Goal: Information Seeking & Learning: Learn about a topic

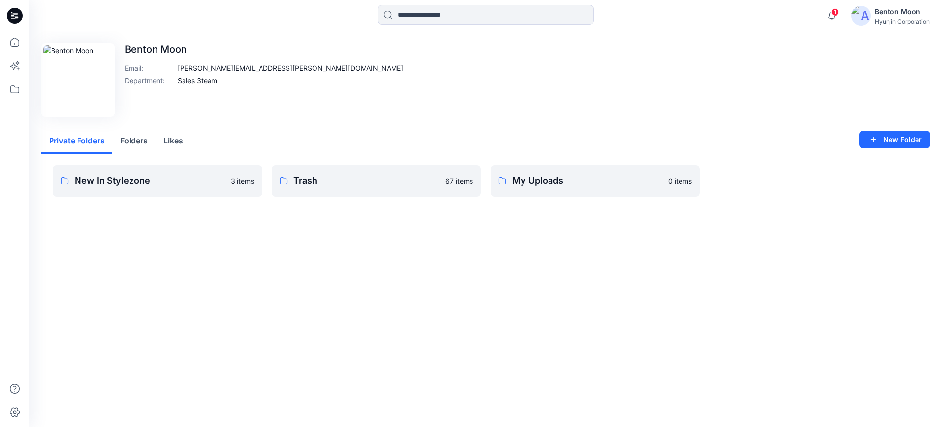
click at [137, 144] on button "Folders" at bounding box center [133, 141] width 43 height 25
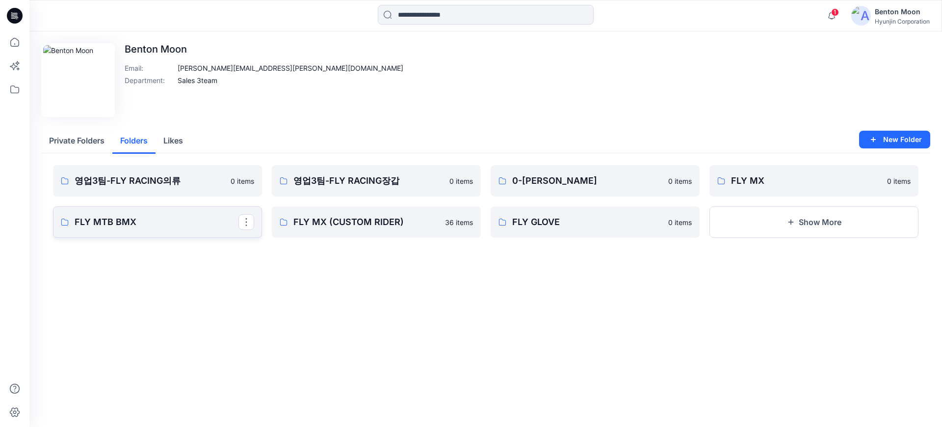
click at [187, 225] on p "FLY MTB BMX" at bounding box center [157, 222] width 164 height 14
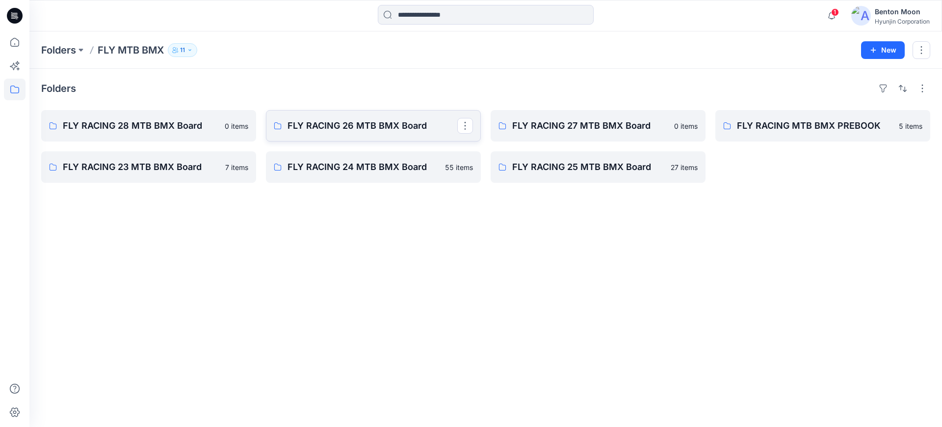
click at [352, 126] on p "FLY RACING 26 MTB BMX Board" at bounding box center [373, 126] width 170 height 14
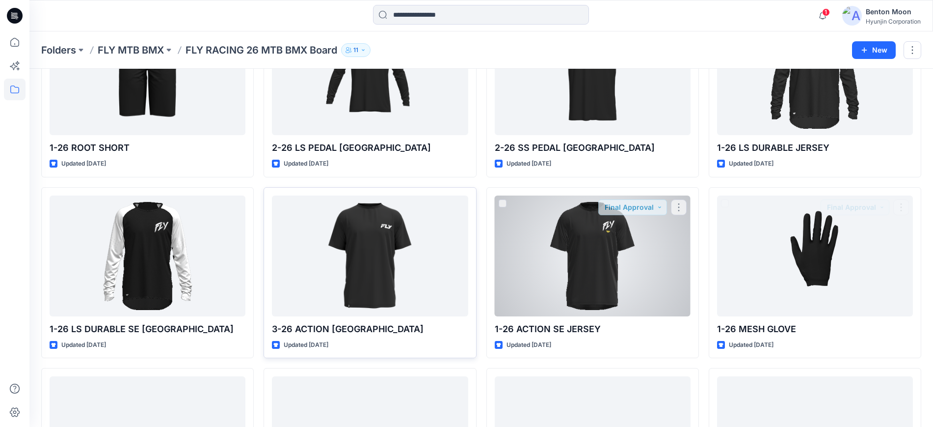
scroll to position [123, 0]
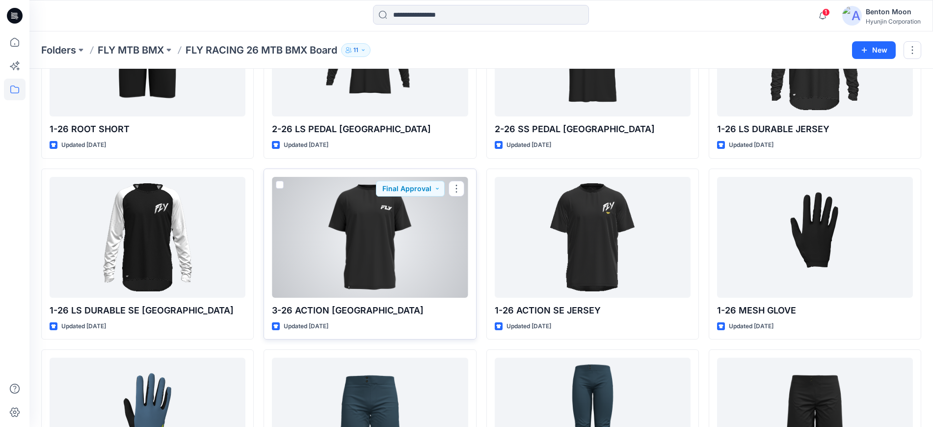
click at [363, 245] on div at bounding box center [370, 237] width 196 height 121
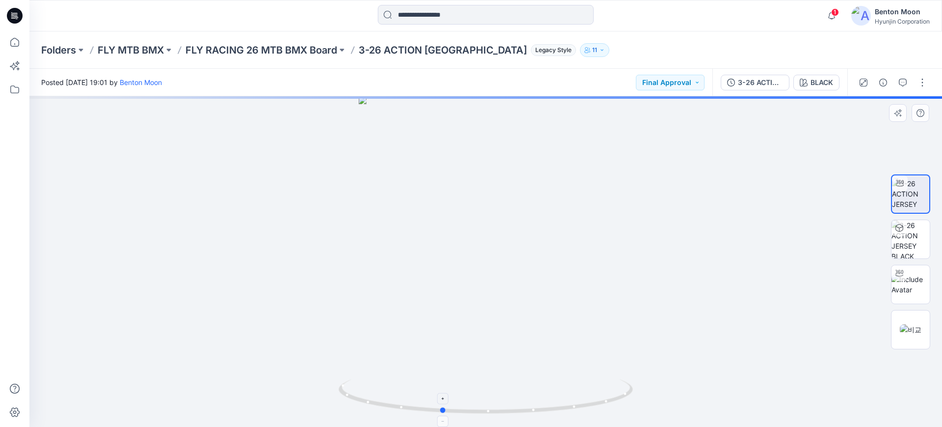
drag, startPoint x: 525, startPoint y: 405, endPoint x: 505, endPoint y: 392, distance: 24.1
click at [504, 392] on icon at bounding box center [487, 397] width 297 height 37
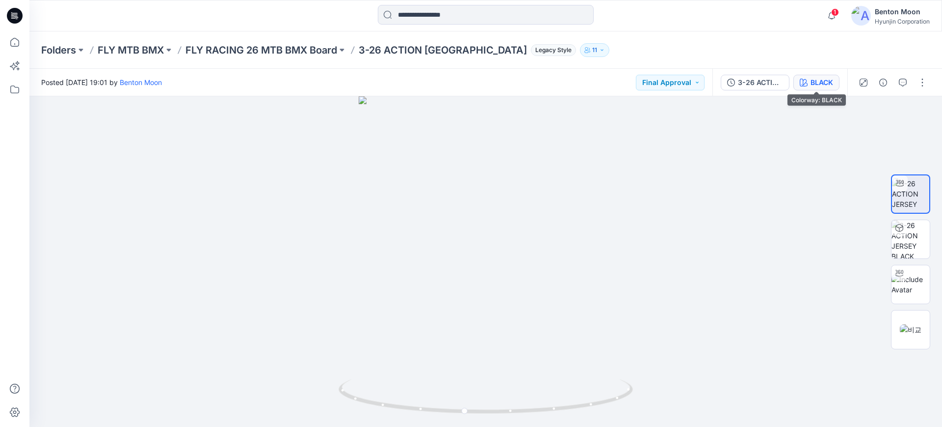
click at [828, 79] on div "BLACK" at bounding box center [822, 82] width 23 height 11
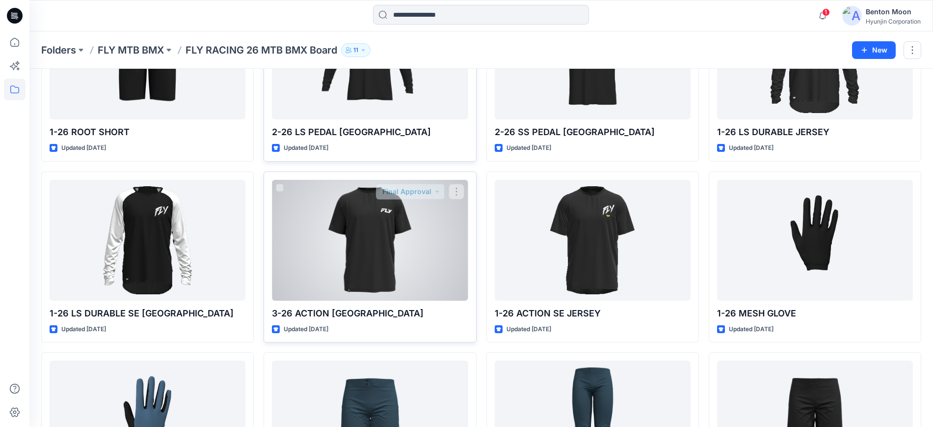
scroll to position [123, 0]
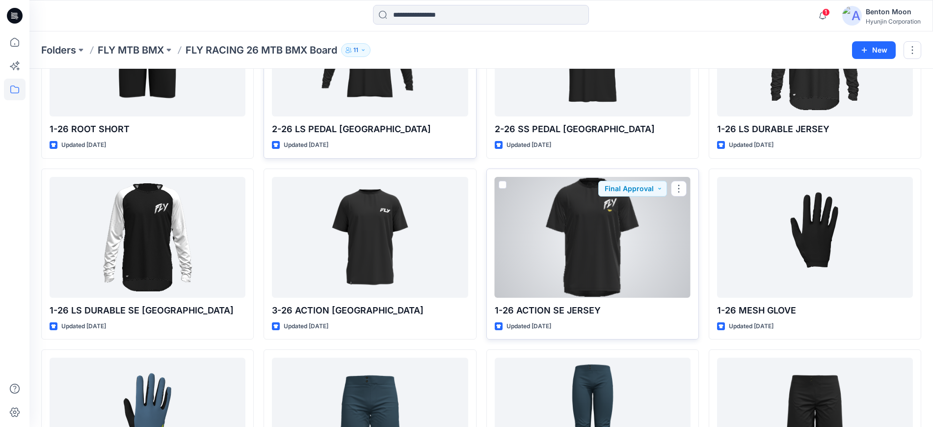
click at [564, 245] on div at bounding box center [593, 237] width 196 height 121
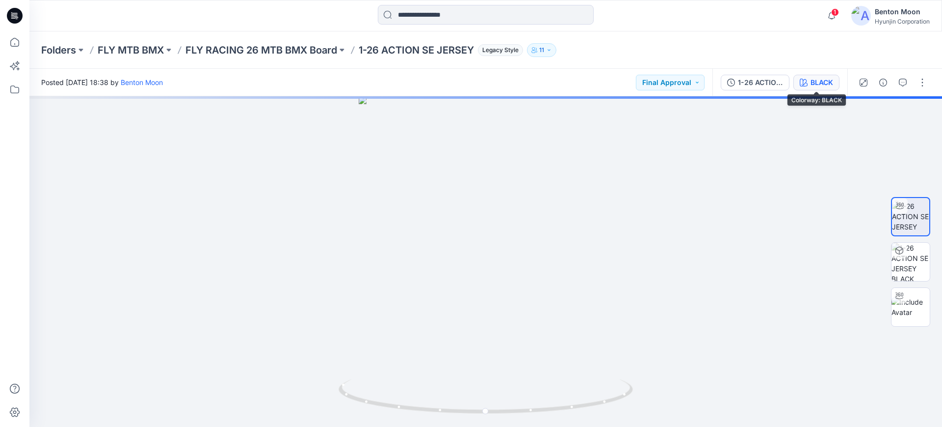
click at [814, 79] on div "BLACK" at bounding box center [822, 82] width 23 height 11
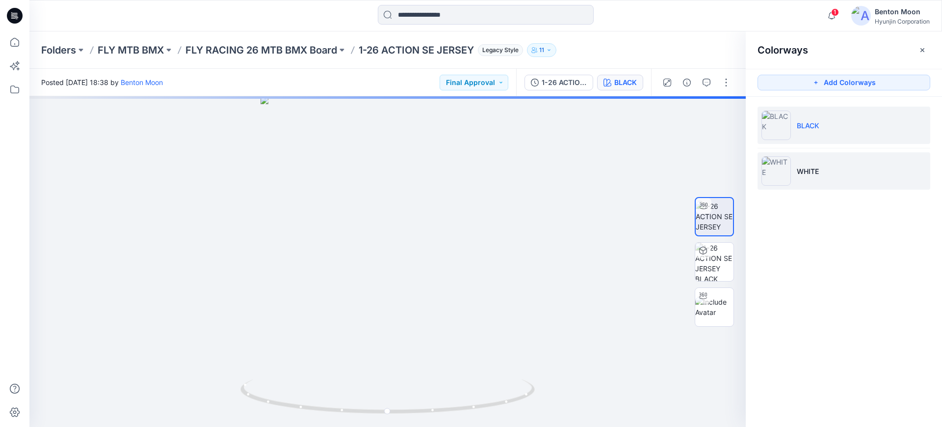
click at [797, 166] on li "WHITE" at bounding box center [844, 170] width 173 height 37
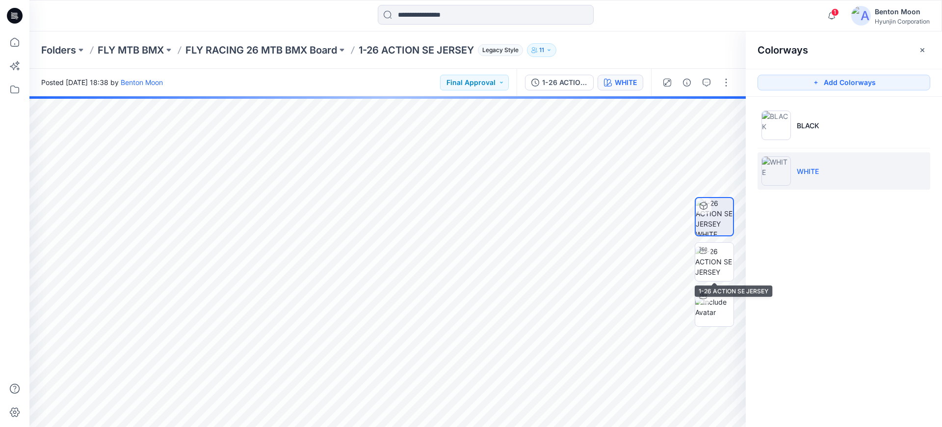
click at [710, 281] on div at bounding box center [714, 262] width 39 height 210
click at [712, 269] on img at bounding box center [714, 261] width 38 height 31
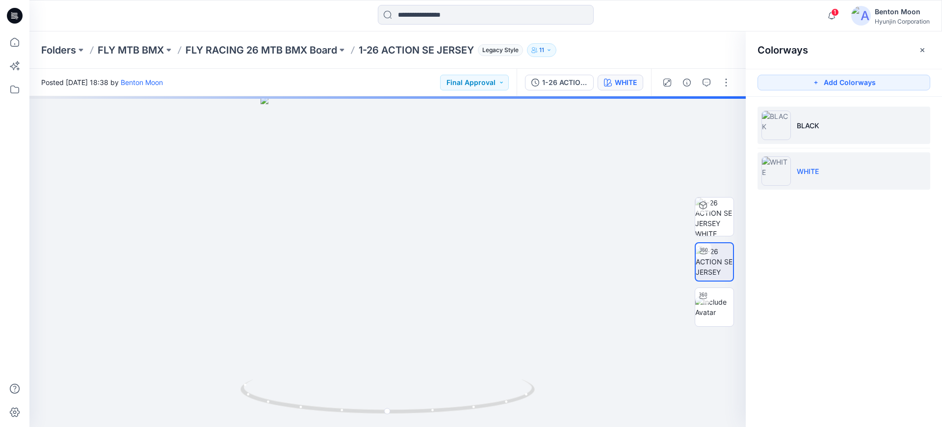
click at [821, 127] on li "BLACK" at bounding box center [844, 125] width 173 height 37
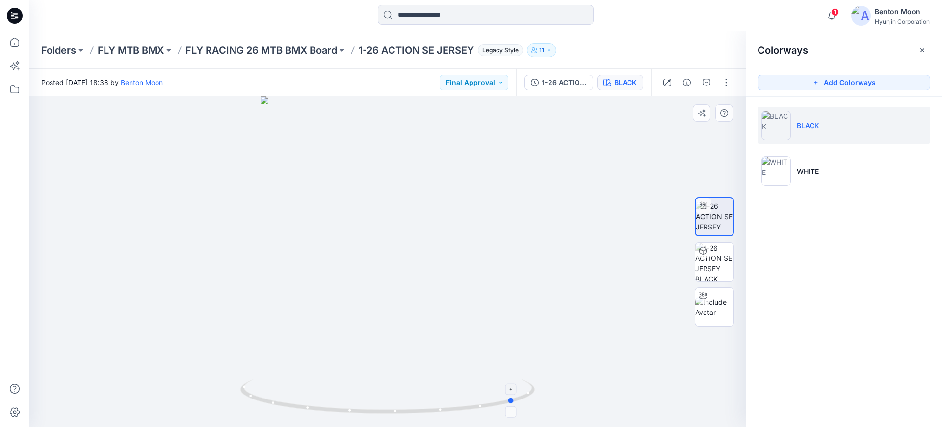
drag, startPoint x: 495, startPoint y: 380, endPoint x: 405, endPoint y: 388, distance: 90.2
click at [330, 380] on icon at bounding box center [389, 397] width 297 height 37
drag, startPoint x: 413, startPoint y: 391, endPoint x: 827, endPoint y: 59, distance: 530.4
click at [571, 361] on div at bounding box center [387, 261] width 717 height 330
drag, startPoint x: 398, startPoint y: 229, endPoint x: 396, endPoint y: 224, distance: 5.1
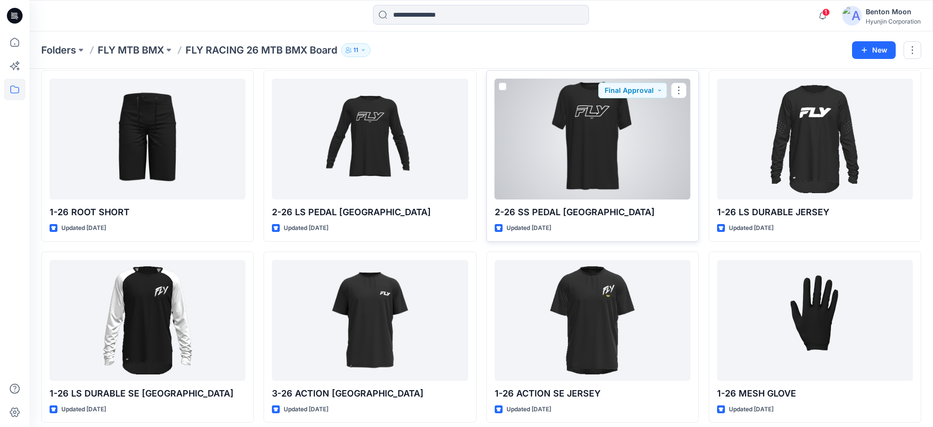
scroll to position [61, 0]
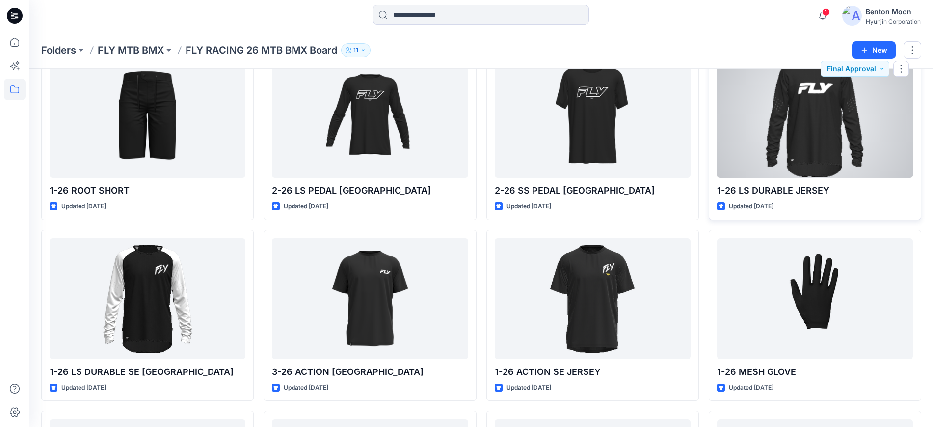
click at [754, 143] on div at bounding box center [815, 117] width 196 height 121
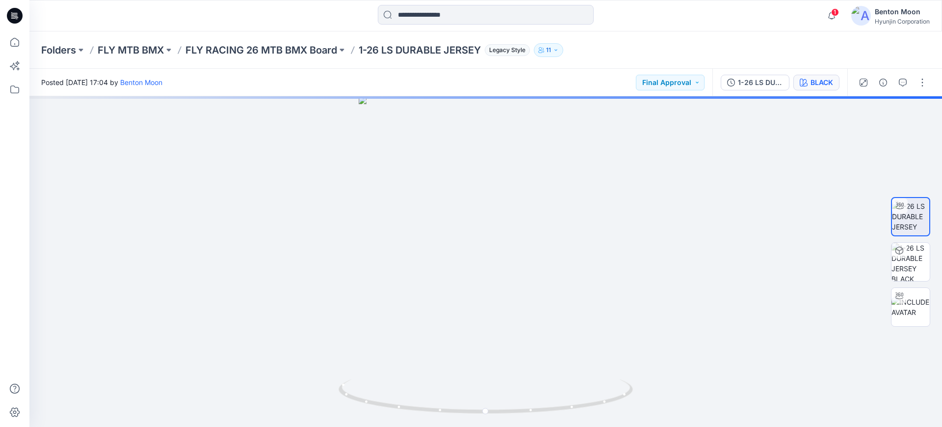
click at [811, 77] on div "BLACK" at bounding box center [822, 82] width 23 height 11
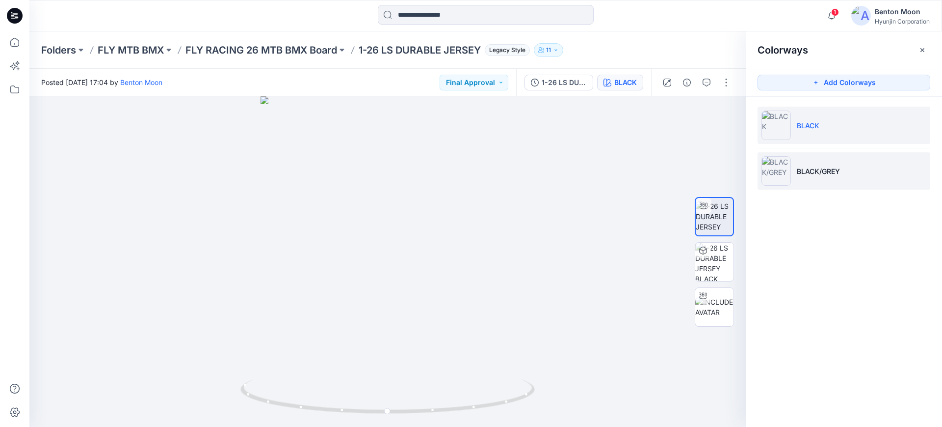
click at [797, 160] on li "BLACK/GREY" at bounding box center [844, 170] width 173 height 37
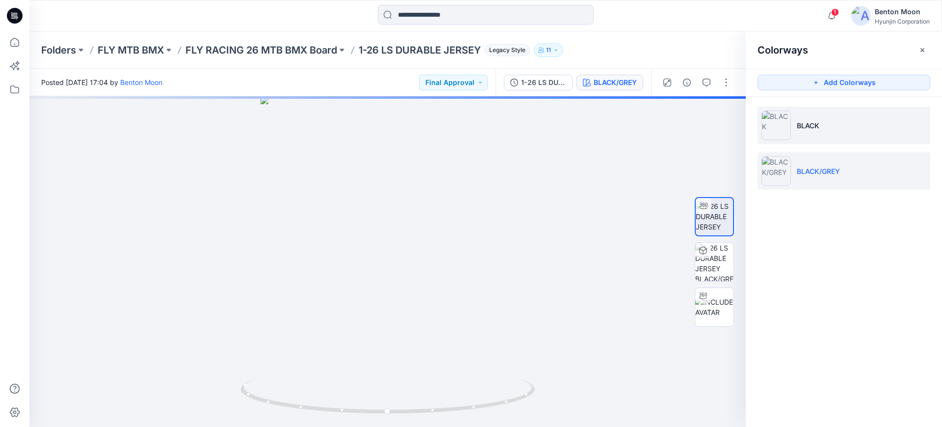
click at [815, 123] on p "BLACK" at bounding box center [808, 125] width 23 height 10
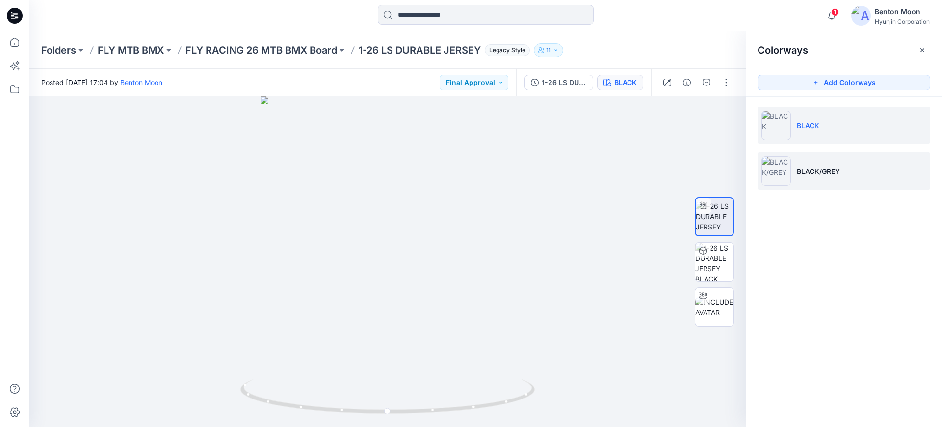
click at [856, 166] on li "BLACK/GREY" at bounding box center [844, 170] width 173 height 37
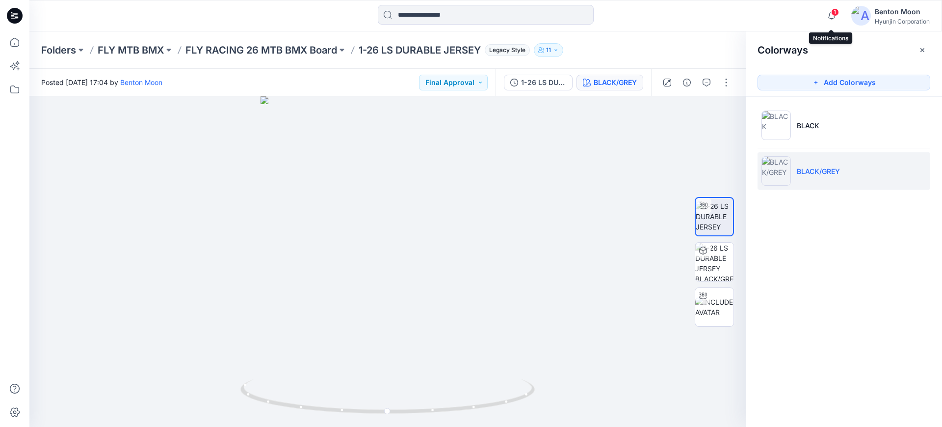
click at [832, 13] on span "1" at bounding box center [835, 12] width 8 height 8
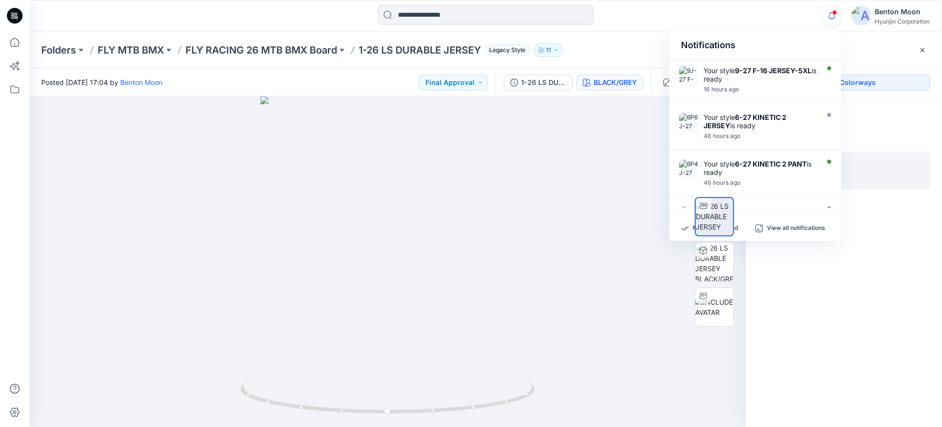
click at [832, 13] on span at bounding box center [834, 12] width 5 height 5
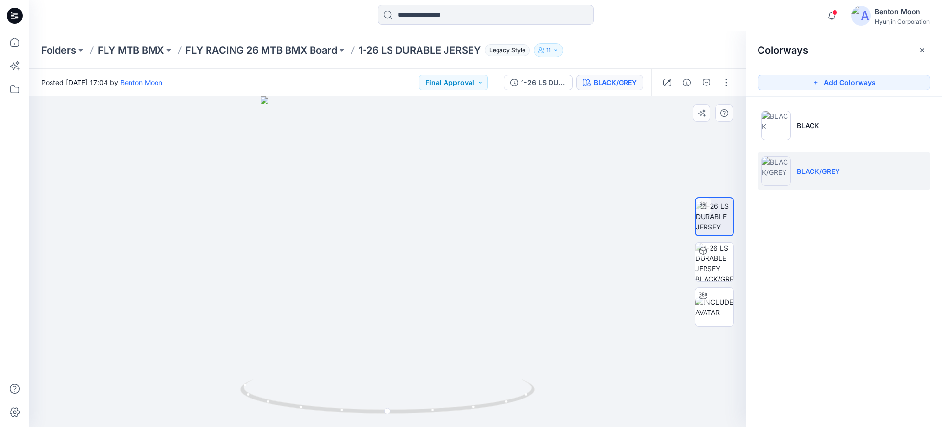
drag, startPoint x: 445, startPoint y: 245, endPoint x: 564, endPoint y: 256, distance: 119.3
click at [445, 245] on div at bounding box center [387, 261] width 717 height 330
